Goal: Use online tool/utility: Utilize a website feature to perform a specific function

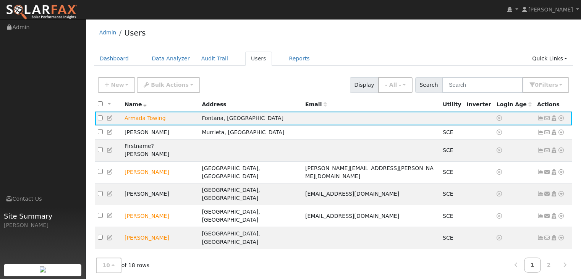
scroll to position [29, 0]
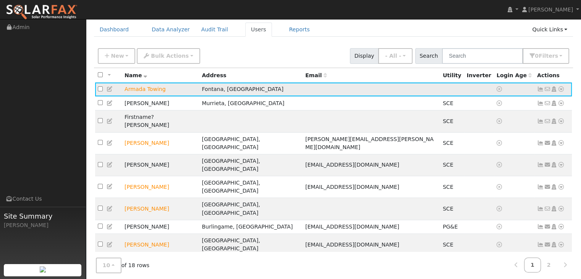
click at [146, 90] on td "Armada Towing" at bounding box center [160, 90] width 77 height 14
click at [108, 90] on icon at bounding box center [110, 88] width 7 height 5
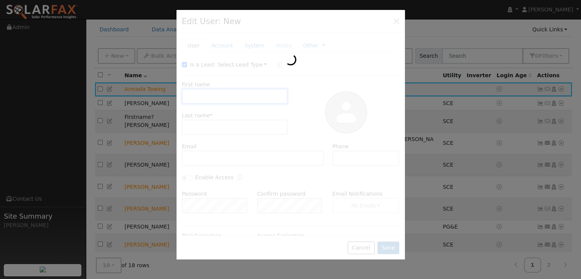
type input "Armada"
type input "Towing"
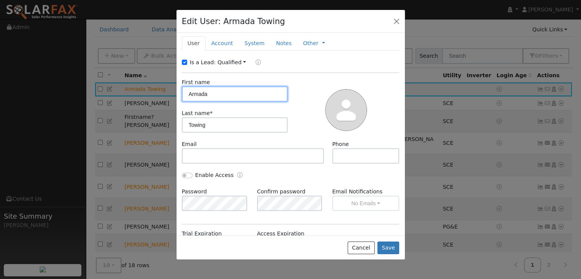
scroll to position [0, 0]
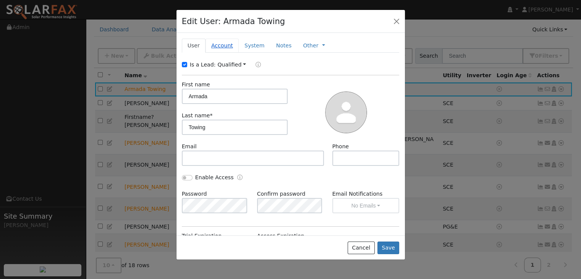
click at [219, 45] on link "Account" at bounding box center [222, 46] width 33 height 14
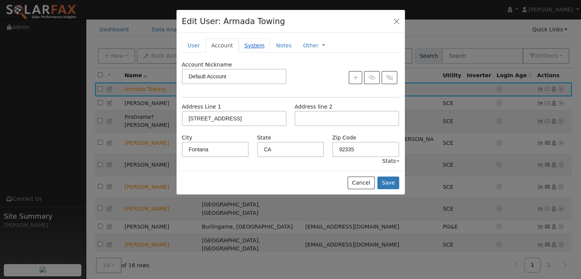
click at [248, 43] on link "System" at bounding box center [255, 46] width 32 height 14
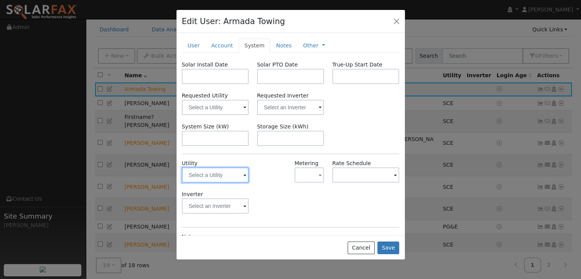
click at [241, 178] on input "text" at bounding box center [215, 174] width 67 height 15
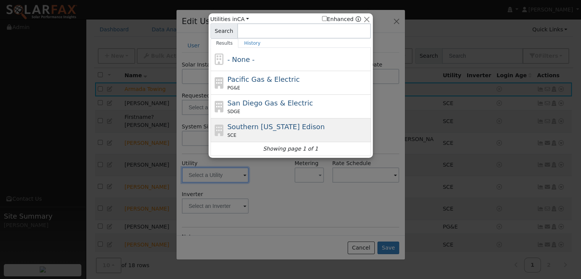
click at [265, 133] on div "SCE" at bounding box center [298, 135] width 142 height 7
type input "SCE"
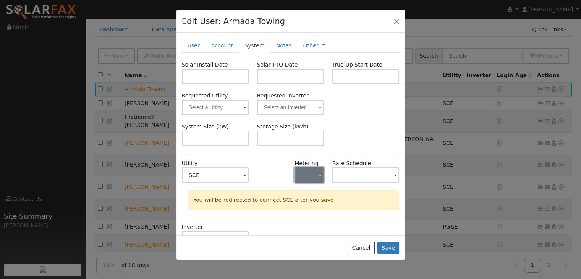
click at [318, 170] on button "button" at bounding box center [309, 174] width 29 height 15
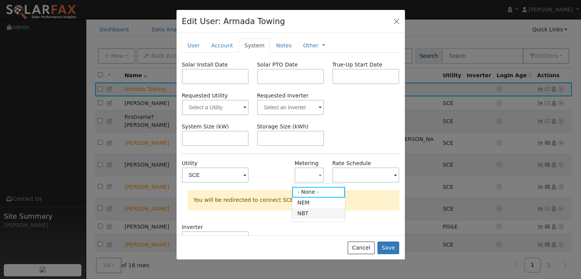
click at [311, 212] on link "NBT" at bounding box center [318, 213] width 53 height 11
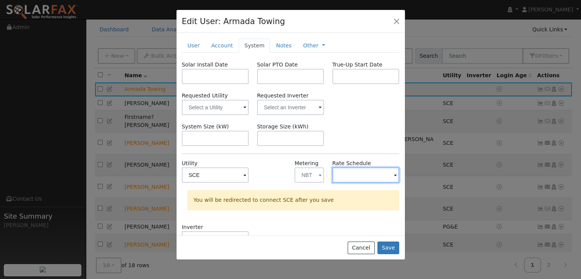
click at [249, 176] on input "text" at bounding box center [215, 174] width 67 height 15
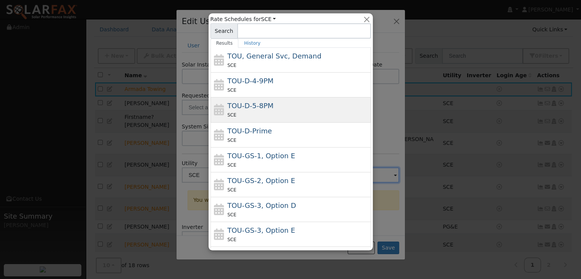
scroll to position [60, 0]
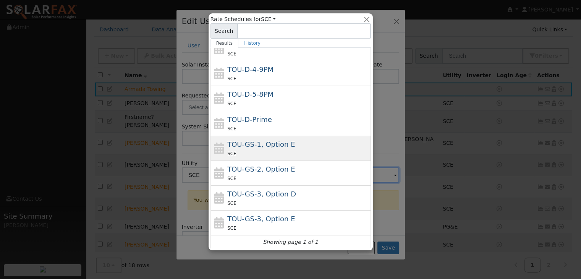
click at [259, 148] on div "TOU-GS-1, Option E SCE" at bounding box center [298, 148] width 142 height 18
type input "TOU-GS-1, Option E"
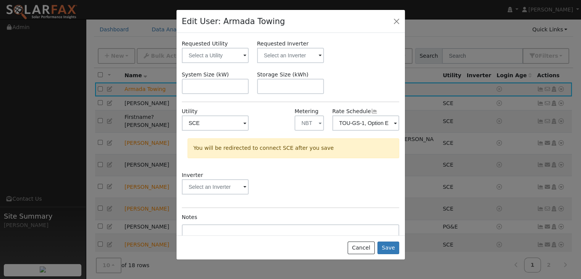
scroll to position [97, 0]
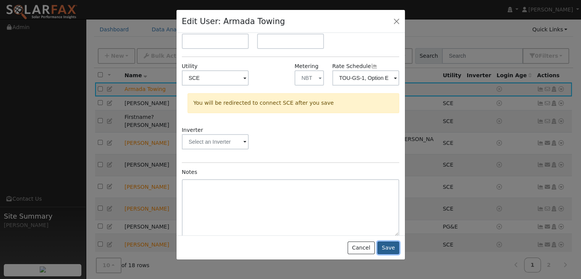
click at [391, 245] on button "Save" at bounding box center [388, 247] width 22 height 13
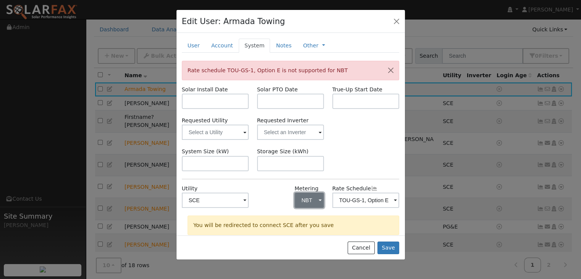
click at [319, 199] on span "button" at bounding box center [320, 201] width 3 height 8
click at [311, 173] on link "NEM" at bounding box center [318, 172] width 53 height 11
click at [390, 246] on button "Save" at bounding box center [388, 247] width 22 height 13
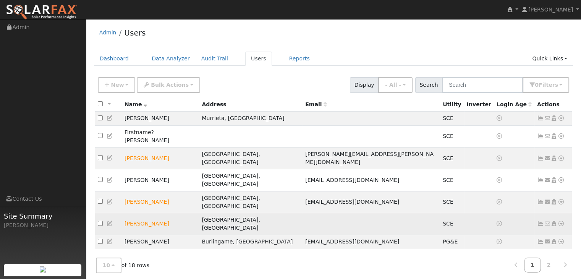
scroll to position [16, 0]
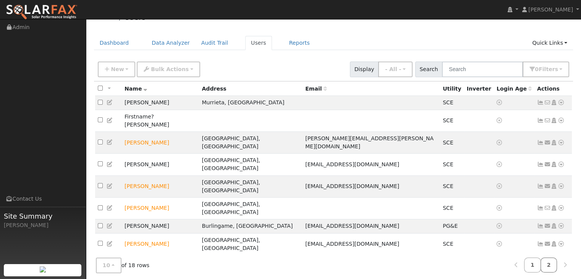
click at [547, 262] on link "2" at bounding box center [549, 265] width 17 height 15
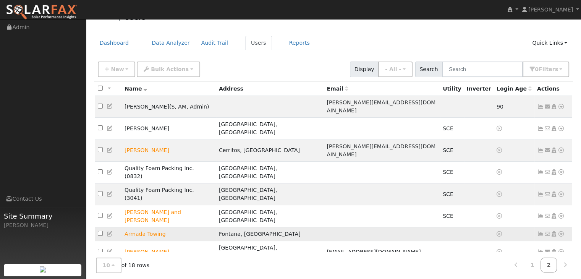
click at [559, 231] on icon at bounding box center [561, 233] width 7 height 5
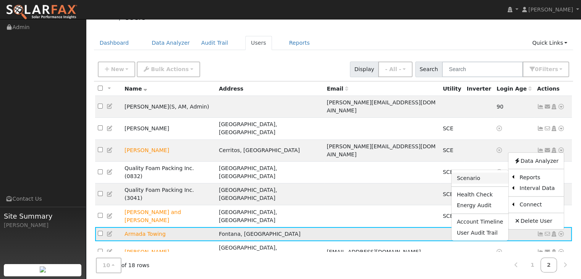
click at [472, 173] on link "Scenario" at bounding box center [480, 178] width 57 height 11
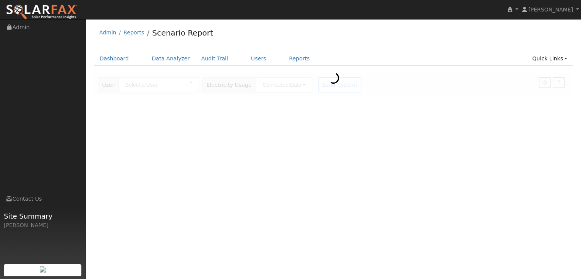
type input "Armada Towing"
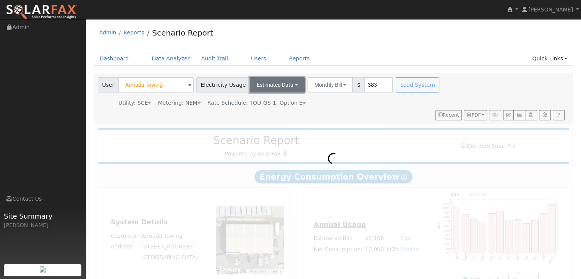
click at [284, 83] on button "Estimated Data" at bounding box center [277, 84] width 55 height 15
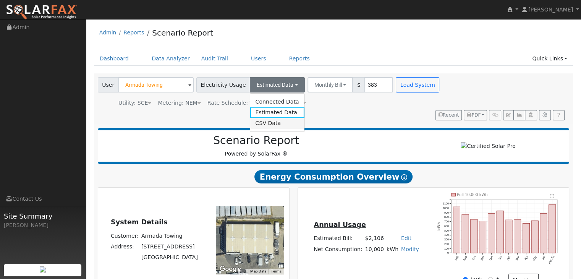
click at [260, 121] on link "CSV Data" at bounding box center [277, 123] width 54 height 11
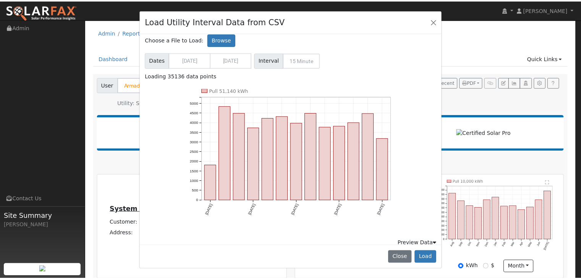
scroll to position [11, 0]
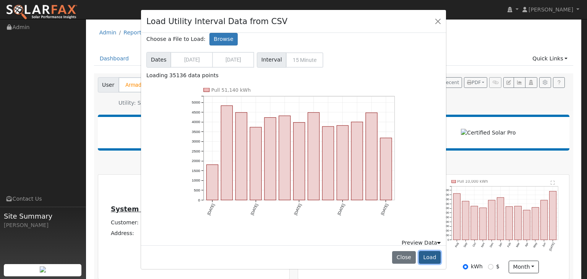
click at [427, 257] on button "Load" at bounding box center [430, 257] width 22 height 13
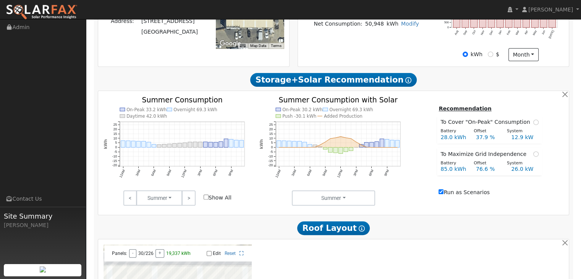
scroll to position [226, 0]
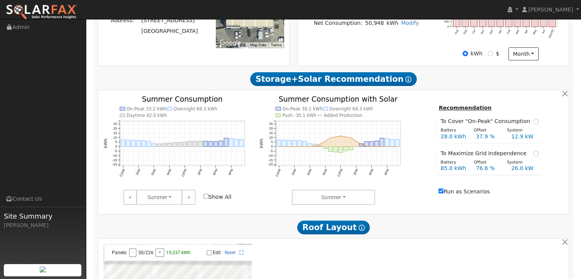
drag, startPoint x: 428, startPoint y: 222, endPoint x: 205, endPoint y: 198, distance: 224.5
click at [205, 198] on input "Show All" at bounding box center [206, 196] width 5 height 5
checkbox input "true"
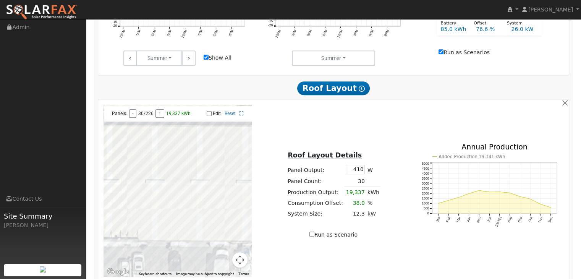
scroll to position [366, 0]
click at [361, 170] on input "410" at bounding box center [355, 169] width 19 height 10
type input "450"
click at [383, 167] on div "Roof Layout Details Panel Output: 450 W Panel Count: 30 Production Output: 19,3…" at bounding box center [334, 190] width 156 height 96
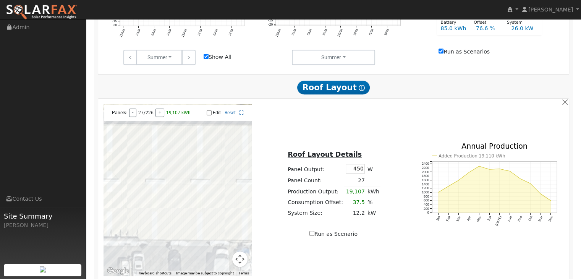
click at [210, 115] on input "Edit" at bounding box center [209, 112] width 5 height 5
checkbox input "true"
click at [266, 194] on div "Roof Layout Details Panel Output: 450 W Panel Count: 27 Production Output: 19,1…" at bounding box center [334, 190] width 156 height 96
click at [153, 222] on div at bounding box center [178, 190] width 148 height 172
click at [162, 225] on div at bounding box center [178, 190] width 148 height 172
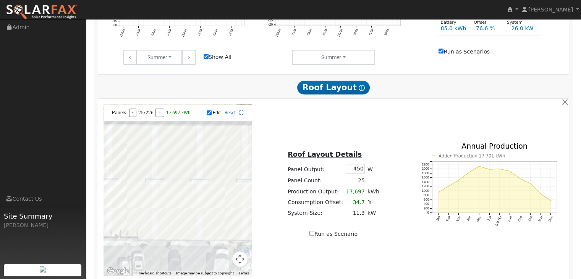
click at [164, 218] on div at bounding box center [178, 190] width 148 height 172
click at [164, 214] on div at bounding box center [178, 190] width 148 height 172
click at [172, 218] on div at bounding box center [178, 190] width 148 height 172
click at [184, 219] on div at bounding box center [178, 190] width 148 height 172
click at [187, 211] on div at bounding box center [178, 190] width 148 height 172
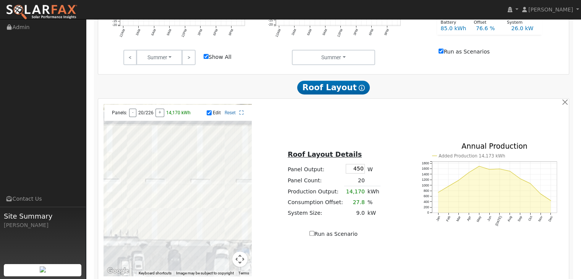
click at [188, 206] on div at bounding box center [178, 190] width 148 height 172
click at [188, 200] on div at bounding box center [178, 190] width 148 height 172
click at [176, 198] on div at bounding box center [178, 190] width 148 height 172
click at [172, 205] on div at bounding box center [178, 190] width 148 height 172
click at [199, 197] on div at bounding box center [178, 190] width 148 height 172
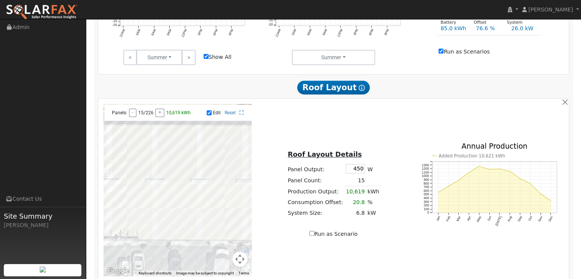
click at [200, 205] on div at bounding box center [178, 190] width 148 height 172
click at [199, 212] on div at bounding box center [178, 190] width 148 height 172
click at [209, 212] on div at bounding box center [178, 190] width 148 height 172
click at [209, 210] on div at bounding box center [178, 190] width 148 height 172
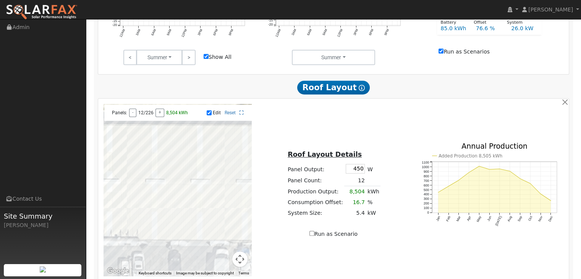
click at [209, 204] on div at bounding box center [178, 190] width 148 height 172
click at [210, 199] on div at bounding box center [178, 190] width 148 height 172
click at [221, 204] on div at bounding box center [178, 190] width 148 height 172
click at [219, 209] on div at bounding box center [178, 190] width 148 height 172
click at [235, 213] on div at bounding box center [178, 190] width 148 height 172
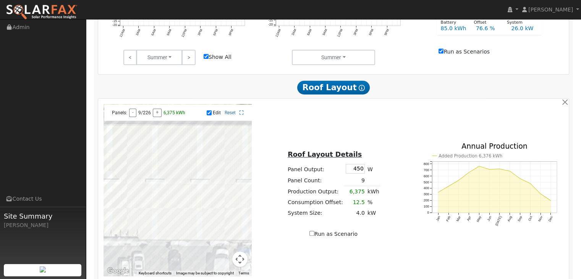
click at [235, 209] on div at bounding box center [178, 190] width 148 height 172
click at [234, 200] on div at bounding box center [178, 190] width 148 height 172
click at [220, 205] on div at bounding box center [178, 190] width 148 height 172
click at [220, 211] on div at bounding box center [178, 190] width 148 height 172
click at [246, 207] on div at bounding box center [178, 190] width 148 height 172
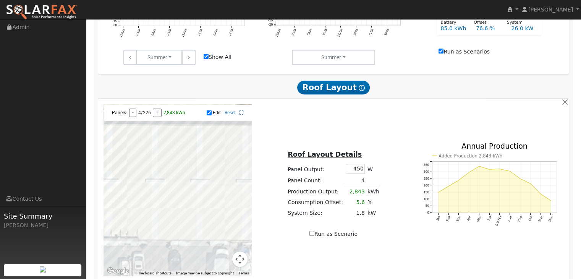
click at [246, 199] on div at bounding box center [178, 190] width 148 height 172
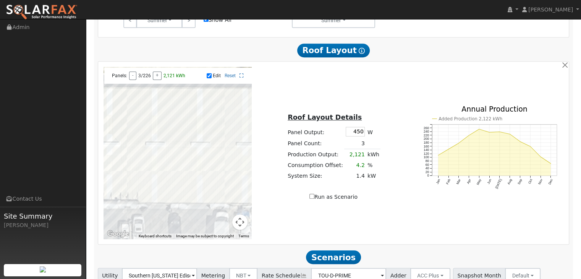
scroll to position [403, 0]
click at [238, 219] on button "Map camera controls" at bounding box center [239, 221] width 15 height 15
click at [218, 225] on button "Zoom out" at bounding box center [220, 221] width 15 height 15
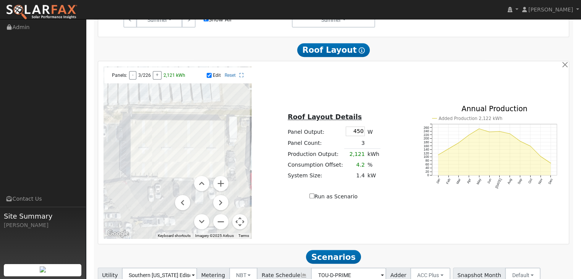
click at [288, 232] on div "To navigate the map with touch gestures double-tap and hold your finger on the …" at bounding box center [333, 152] width 468 height 172
click at [217, 164] on div at bounding box center [178, 152] width 148 height 172
click at [218, 160] on div at bounding box center [178, 152] width 148 height 172
click at [219, 162] on div at bounding box center [178, 152] width 148 height 172
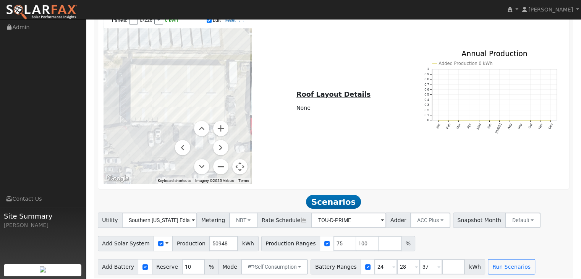
scroll to position [465, 0]
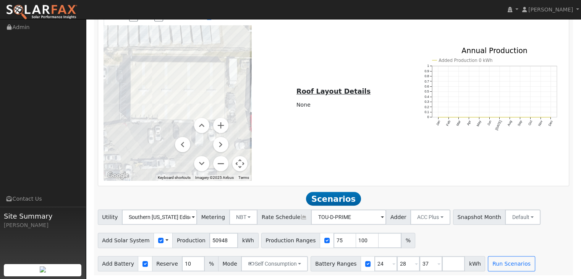
click at [195, 215] on span at bounding box center [193, 217] width 3 height 9
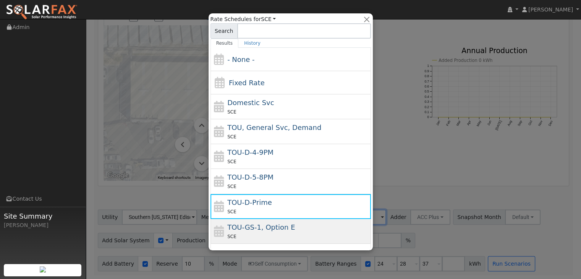
click at [303, 228] on div "TOU-GS-1, Option E SCE" at bounding box center [298, 231] width 142 height 18
type input "TOU-GS-1, Option E"
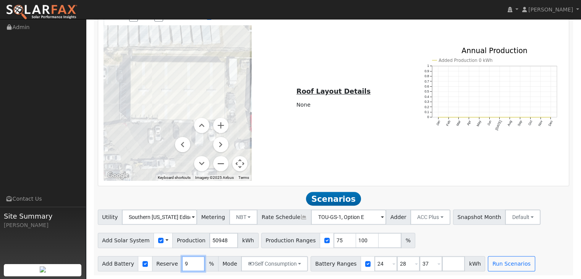
click at [193, 266] on input "9" at bounding box center [193, 263] width 23 height 15
click at [193, 266] on input "8" at bounding box center [193, 263] width 23 height 15
click at [193, 266] on input "7" at bounding box center [193, 263] width 23 height 15
click at [193, 266] on input "6" at bounding box center [193, 263] width 23 height 15
click at [193, 266] on input "5" at bounding box center [193, 263] width 23 height 15
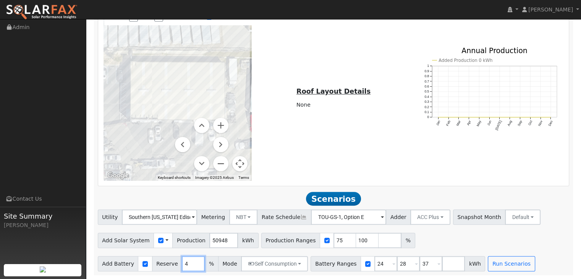
click at [193, 266] on input "4" at bounding box center [193, 263] width 23 height 15
type input "5"
click at [191, 260] on input "5" at bounding box center [193, 263] width 23 height 15
click at [374, 262] on input "24" at bounding box center [385, 263] width 23 height 15
type input "28"
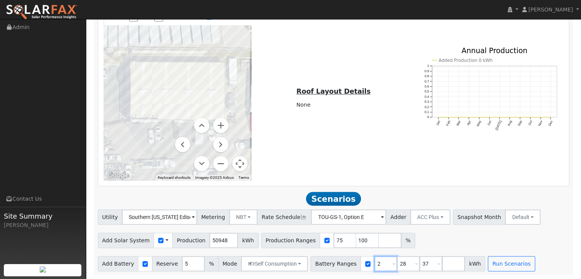
type input "37"
type input "3"
type input "60"
click at [468, 248] on div "Utility Southern California Edison Metering NBT NEM NBT Rate Schedule TOU-GS-1,…" at bounding box center [334, 240] width 480 height 62
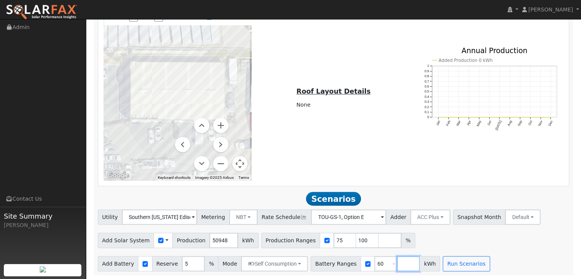
click at [397, 263] on input "number" at bounding box center [408, 263] width 23 height 15
type input "85"
click at [420, 266] on input "number" at bounding box center [431, 263] width 23 height 15
type input "100"
click at [525, 239] on div "Add Solar System Use CSV Data Production 50948 kWh Production Ranges 75 100 %" at bounding box center [333, 239] width 475 height 18
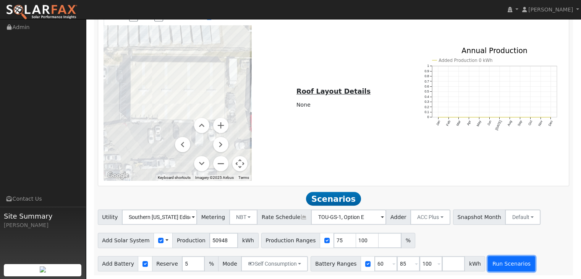
click at [488, 259] on button "Run Scenarios" at bounding box center [511, 263] width 47 height 15
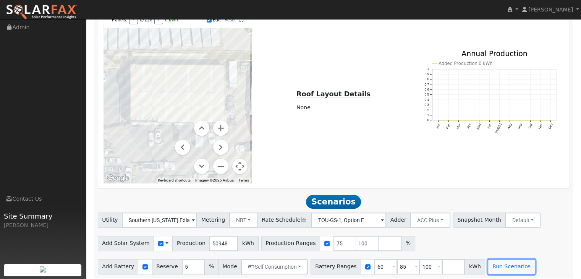
scroll to position [491, 0]
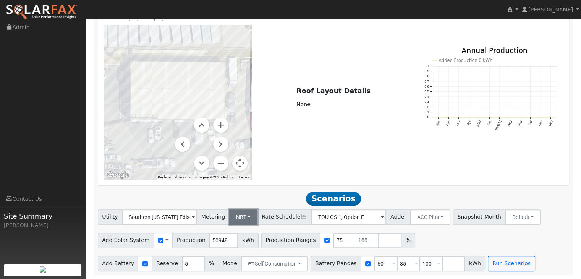
click at [247, 217] on button "NBT" at bounding box center [243, 216] width 29 height 15
click at [242, 231] on link "NEM" at bounding box center [249, 233] width 53 height 11
click at [243, 216] on button "NEM" at bounding box center [244, 216] width 30 height 15
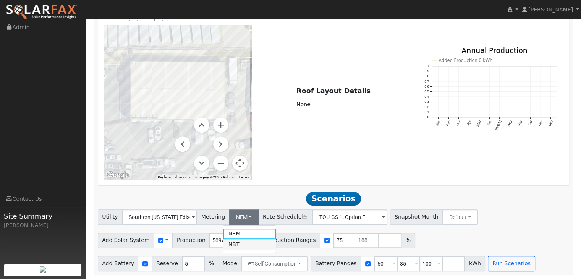
click at [243, 243] on link "NBT" at bounding box center [249, 244] width 53 height 11
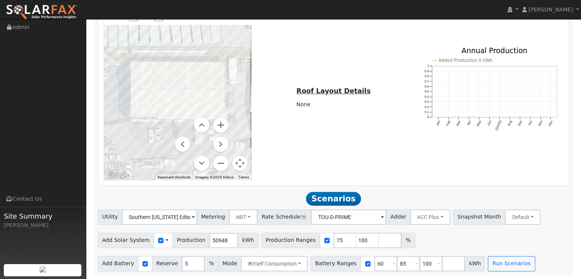
click at [195, 216] on span at bounding box center [193, 217] width 3 height 9
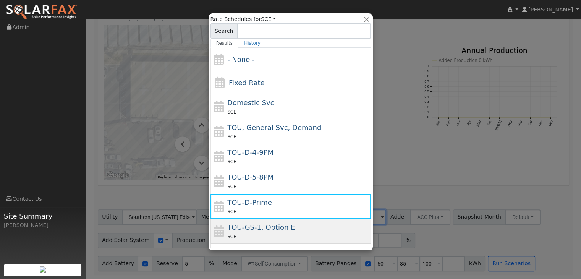
click at [295, 225] on div "TOU-GS-1, Option E SCE" at bounding box center [298, 231] width 142 height 18
type input "TOU-GS-1, Option E"
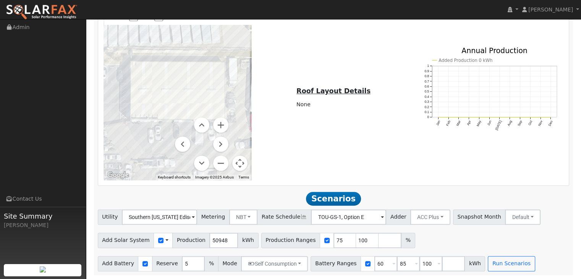
click at [385, 181] on div "To navigate the map with touch gestures double-tap and hold your finger on the …" at bounding box center [333, 94] width 471 height 183
click at [426, 221] on button "ACC Plus" at bounding box center [430, 216] width 40 height 15
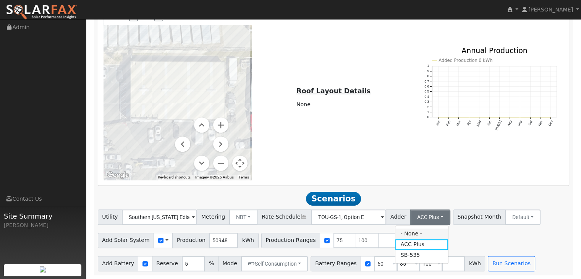
click at [411, 233] on link "- None -" at bounding box center [421, 233] width 53 height 11
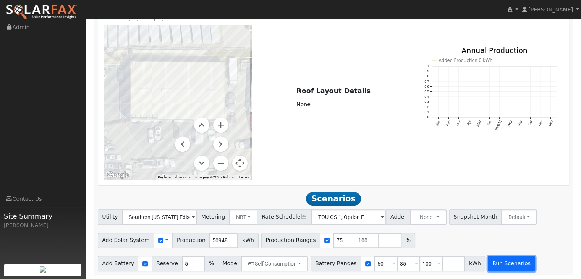
click at [492, 261] on button "Run Scenarios" at bounding box center [511, 263] width 47 height 15
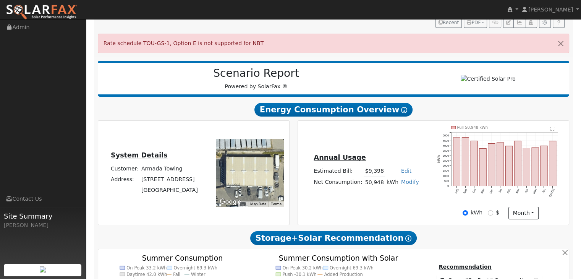
scroll to position [0, 0]
